Goal: Navigation & Orientation: Find specific page/section

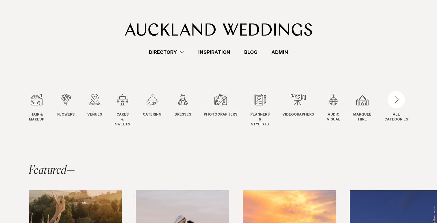
click at [163, 53] on link "Directory" at bounding box center [166, 52] width 49 height 8
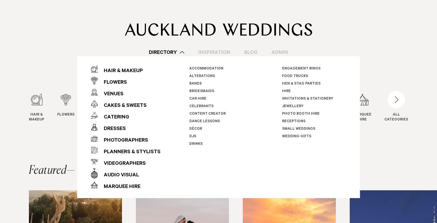
click at [96, 50] on div "Directory Hair & Makeup Flowers Venues Cakes & Sweets" at bounding box center [218, 52] width 379 height 8
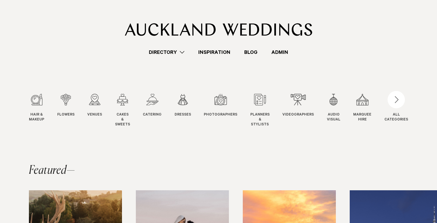
scroll to position [78, 0]
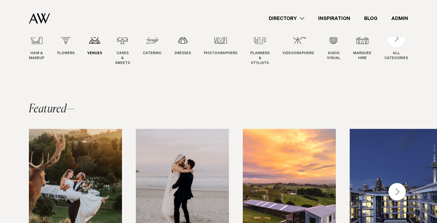
click at [95, 46] on link "Venues Venues" at bounding box center [94, 44] width 15 height 24
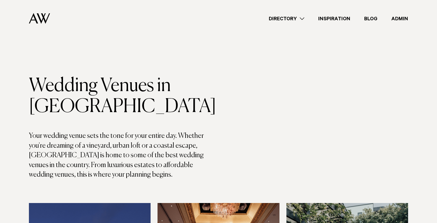
click at [394, 17] on link "Admin" at bounding box center [399, 19] width 31 height 8
